Goal: Task Accomplishment & Management: Use online tool/utility

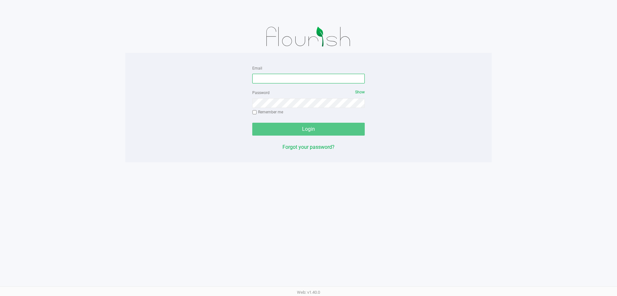
click at [295, 75] on input "Email" at bounding box center [308, 79] width 113 height 10
type input "[EMAIL_ADDRESS][DOMAIN_NAME]"
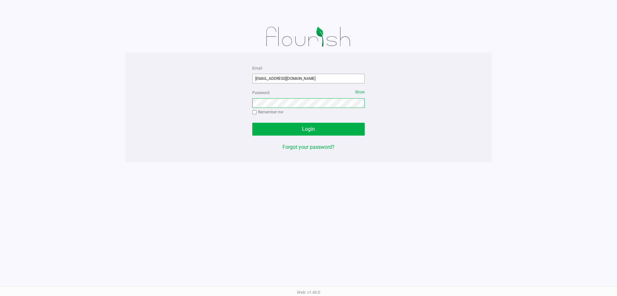
click at [252, 123] on button "Login" at bounding box center [308, 129] width 113 height 13
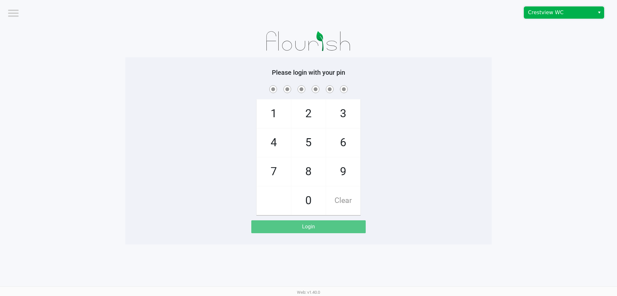
click at [554, 12] on span "Crestview WC" at bounding box center [559, 13] width 63 height 8
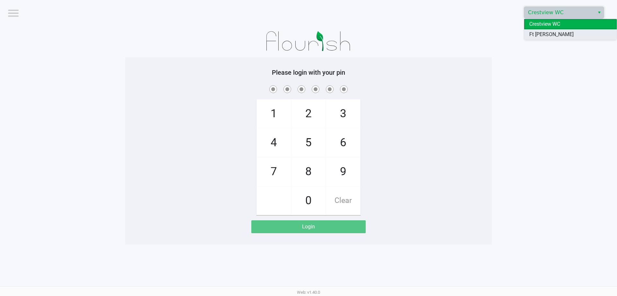
click at [553, 33] on span "Ft [PERSON_NAME][GEOGRAPHIC_DATA]" at bounding box center [571, 38] width 82 height 15
click at [459, 146] on div "1 4 7 2 5 8 0 3 6 9 Clear" at bounding box center [308, 149] width 367 height 131
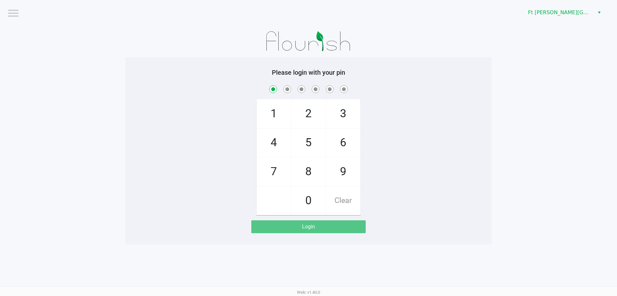
checkbox input "true"
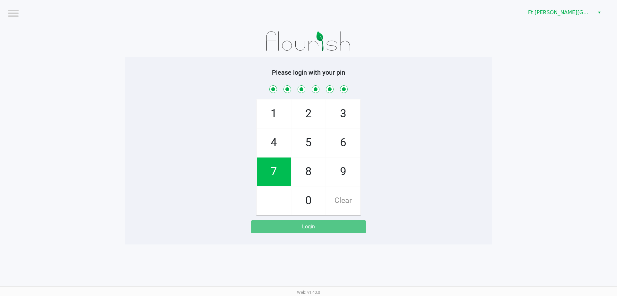
checkbox input "true"
